Goal: Task Accomplishment & Management: Complete application form

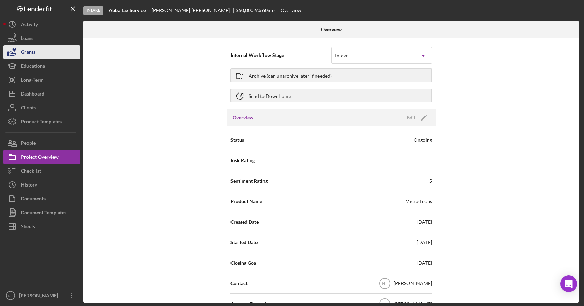
scroll to position [322, 0]
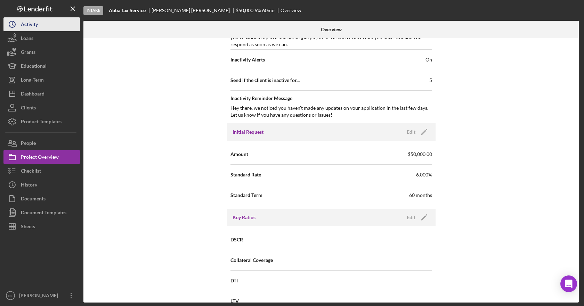
click at [36, 26] on div "Activity" at bounding box center [29, 25] width 17 height 16
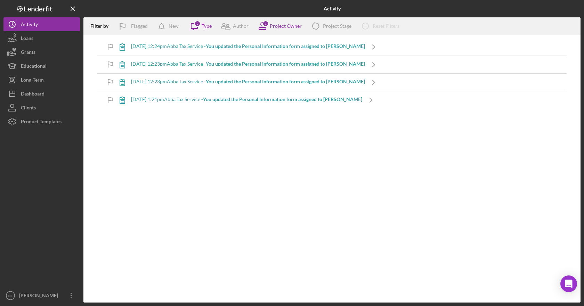
drag, startPoint x: 46, startPoint y: 35, endPoint x: 364, endPoint y: 31, distance: 318.6
click at [46, 35] on button "Loans" at bounding box center [41, 38] width 77 height 14
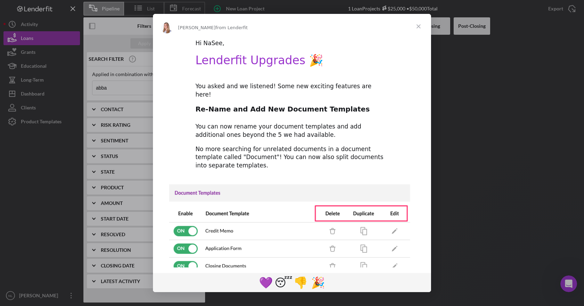
click at [418, 27] on span "Close" at bounding box center [418, 26] width 25 height 25
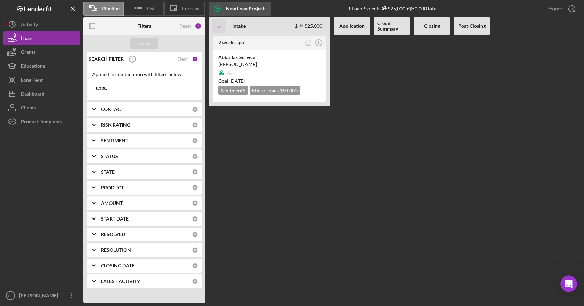
click at [218, 8] on icon "button" at bounding box center [217, 8] width 17 height 17
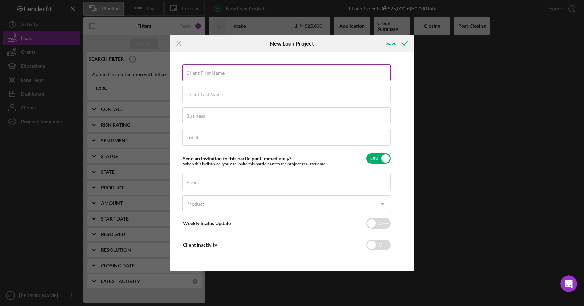
click at [312, 71] on div "Client First Name Required" at bounding box center [287, 72] width 209 height 17
type input "[PERSON_NAME]"
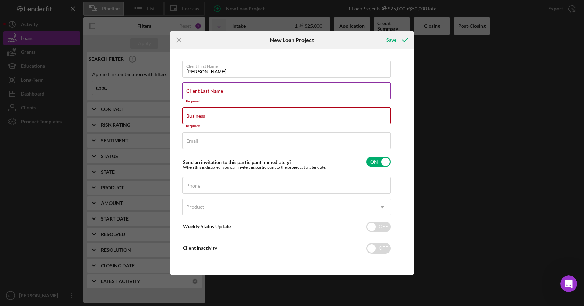
click at [336, 86] on div "Client Last Name Required" at bounding box center [287, 92] width 209 height 21
paste input "[PERSON_NAME]"
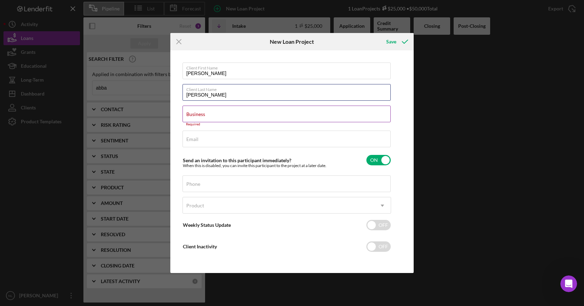
type input "[PERSON_NAME]"
click at [314, 117] on div "Business Required" at bounding box center [287, 116] width 209 height 21
drag, startPoint x: 347, startPoint y: 116, endPoint x: 565, endPoint y: 132, distance: 218.7
click at [205, 116] on label "Business" at bounding box center [195, 115] width 19 height 6
click at [347, 116] on input "Business" at bounding box center [287, 114] width 208 height 17
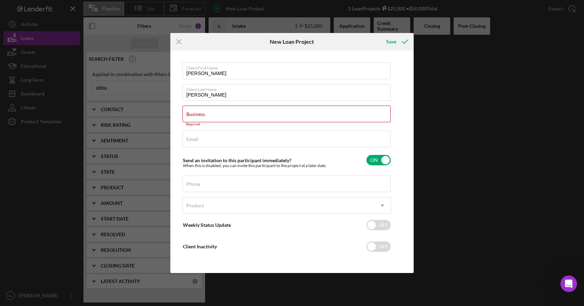
paste input "Abba Multiservices LLC"
click at [205, 117] on label "Business" at bounding box center [195, 115] width 19 height 6
click at [351, 119] on input "Abba Multiservices LLC" at bounding box center [287, 114] width 208 height 17
paste input "Abba Multiservices LLC"
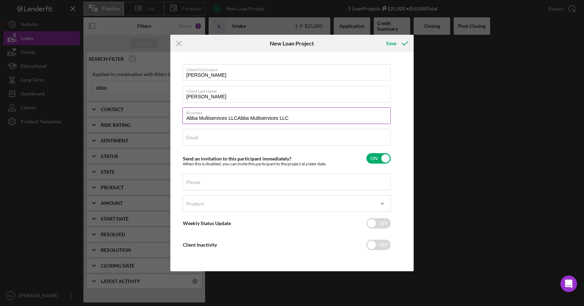
click at [291, 121] on input "Abba Multiservices LLCAbba Multiservices LLC" at bounding box center [287, 115] width 208 height 17
type input "Abba Multiservices LLC"
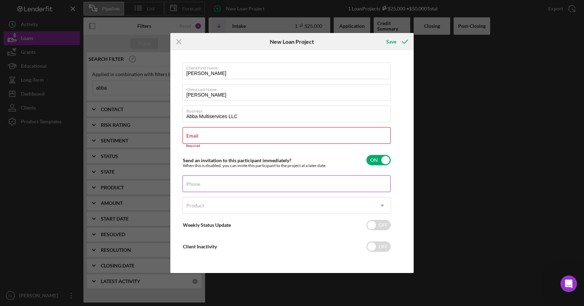
paste input "[EMAIL_ADDRESS][DOMAIN_NAME]"
drag, startPoint x: 321, startPoint y: 136, endPoint x: 299, endPoint y: 187, distance: 55.4
click at [199, 136] on label "Email" at bounding box center [192, 136] width 12 height 6
click at [321, 136] on input "[EMAIL_ADDRESS][DOMAIN_NAME]" at bounding box center [287, 135] width 208 height 17
type input "[EMAIL_ADDRESS][DOMAIN_NAME]"
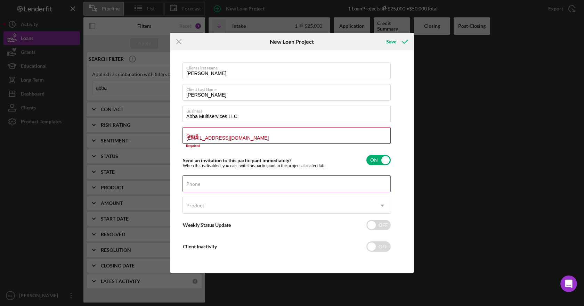
click at [299, 187] on input "Phone" at bounding box center [287, 184] width 208 height 17
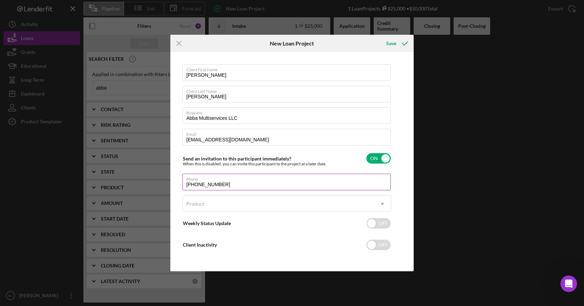
type input "[PHONE_NUMBER]"
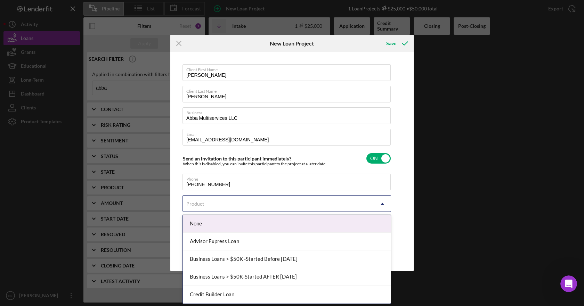
click at [359, 203] on div "Product" at bounding box center [278, 204] width 191 height 16
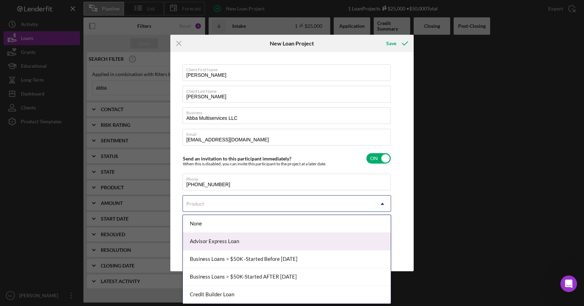
scroll to position [69, 0]
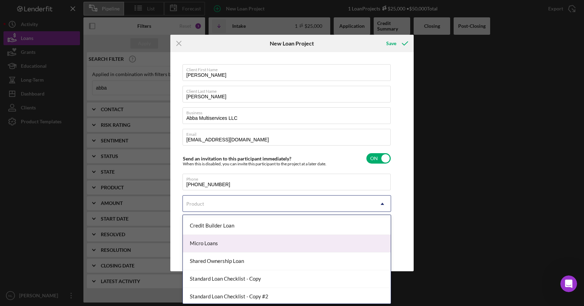
click at [294, 248] on div "Micro Loans" at bounding box center [287, 244] width 208 height 18
checkbox input "true"
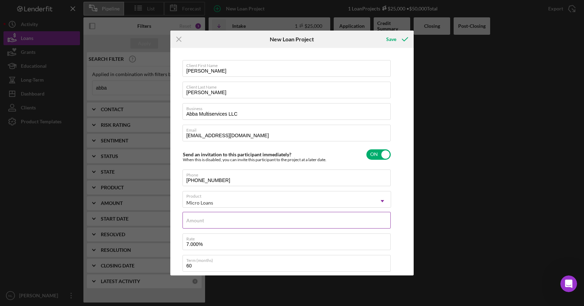
click at [287, 224] on input "Amount" at bounding box center [287, 220] width 208 height 17
type input "$50,000"
click at [281, 246] on input "7.000%" at bounding box center [287, 242] width 208 height 17
type input "7%"
type input "6.000%"
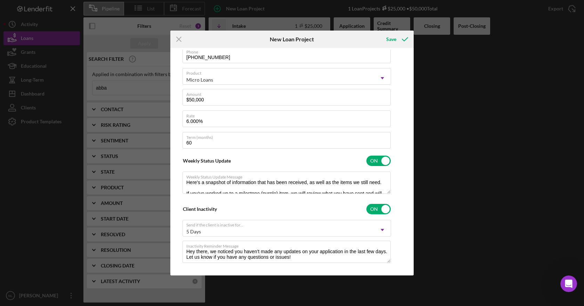
scroll to position [131, 0]
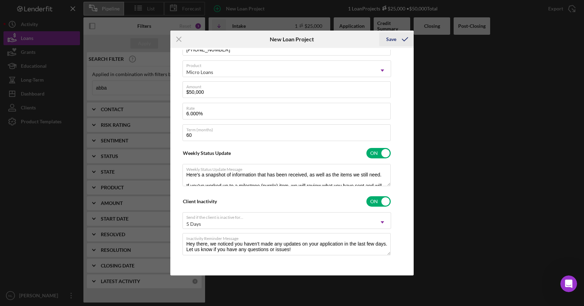
click at [394, 34] on div "Save" at bounding box center [391, 39] width 10 height 14
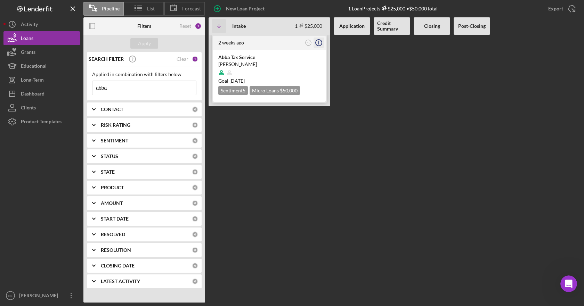
click at [315, 41] on icon "Icon/Info" at bounding box center [318, 42] width 17 height 17
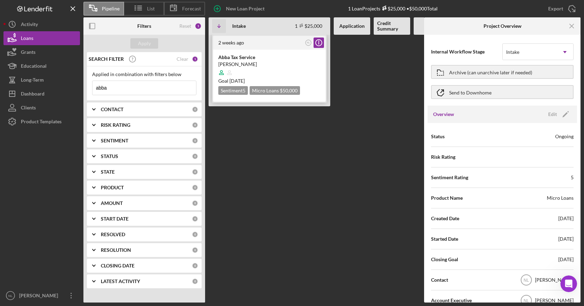
click at [223, 51] on div "Abba Tax Service [PERSON_NAME] Goal [DATE] Sentiment 5 Micro Loans $50,000 $25,…" at bounding box center [269, 76] width 113 height 52
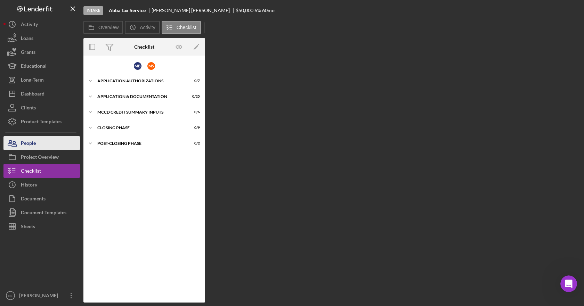
click at [45, 141] on button "People" at bounding box center [41, 143] width 77 height 14
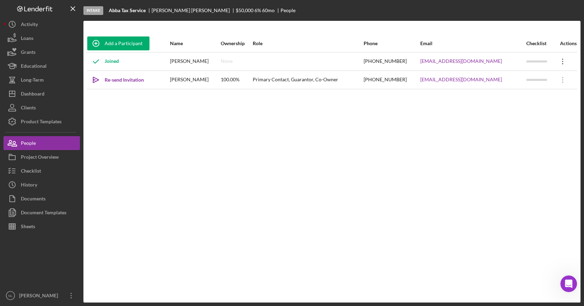
click at [556, 57] on icon "Icon/Overflow" at bounding box center [562, 61] width 17 height 17
click at [503, 80] on icon "Icon/Edit" at bounding box center [498, 80] width 14 height 14
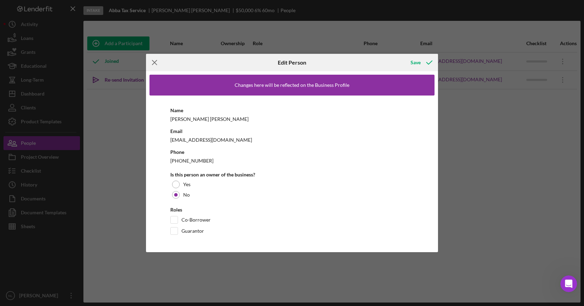
click at [157, 66] on icon "Icon/Menu Close" at bounding box center [154, 62] width 17 height 17
